Goal: Task Accomplishment & Management: Manage account settings

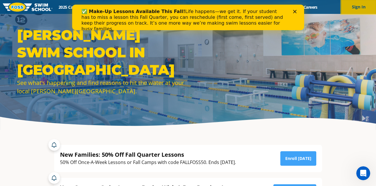
click at [355, 7] on button "Sign In" at bounding box center [358, 7] width 35 height 14
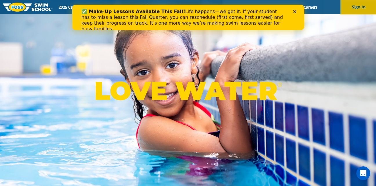
click at [357, 8] on button "Sign In" at bounding box center [358, 7] width 35 height 14
